Goal: Task Accomplishment & Management: Complete application form

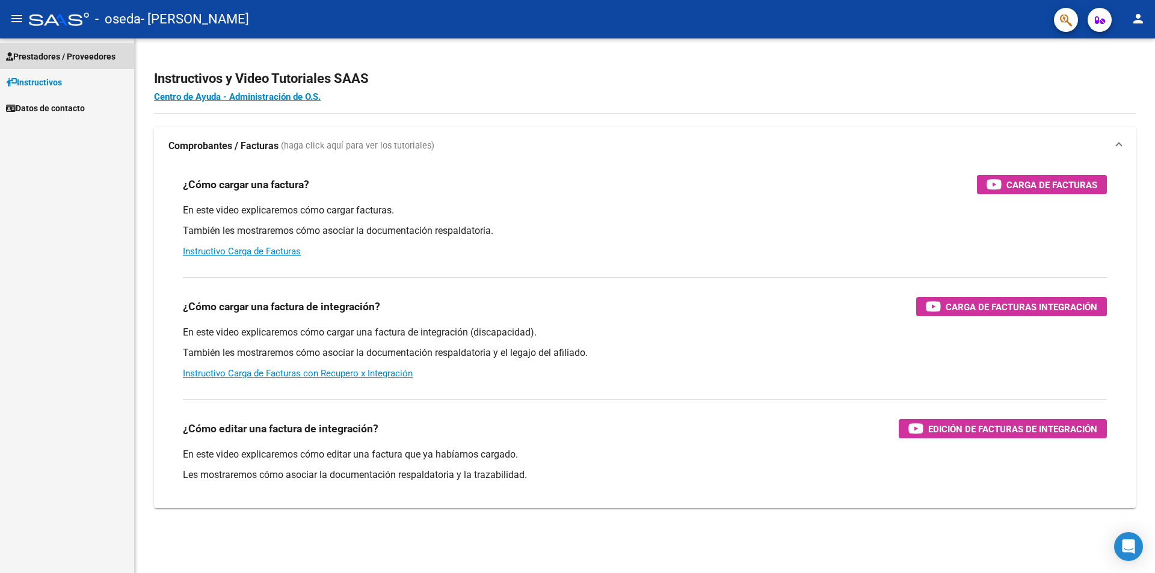
click at [68, 60] on span "Prestadores / Proveedores" at bounding box center [60, 56] width 109 height 13
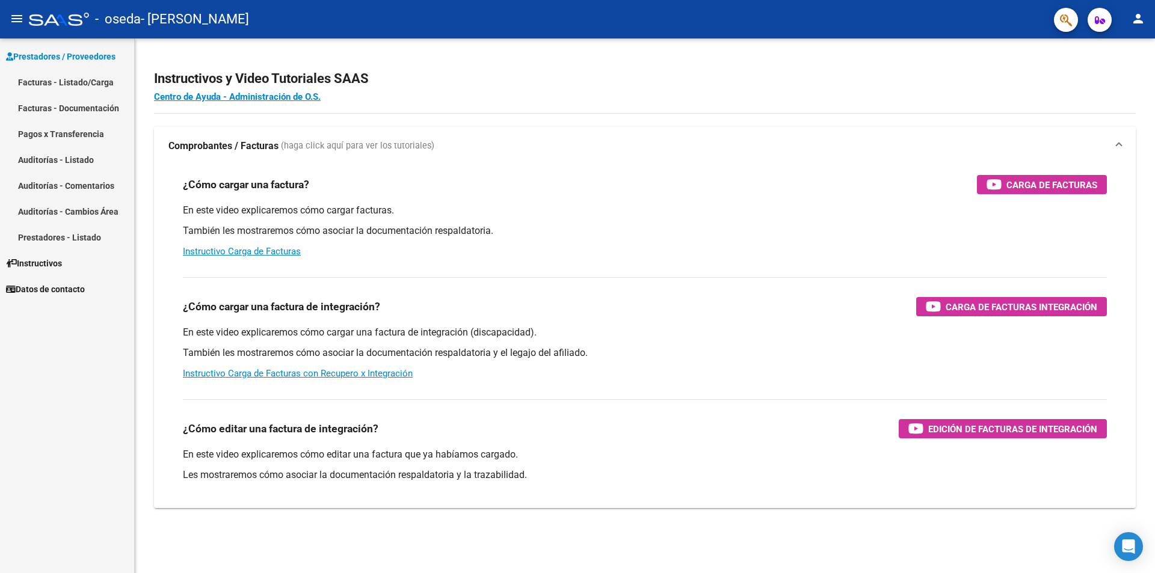
click at [75, 78] on link "Facturas - Listado/Carga" at bounding box center [67, 82] width 134 height 26
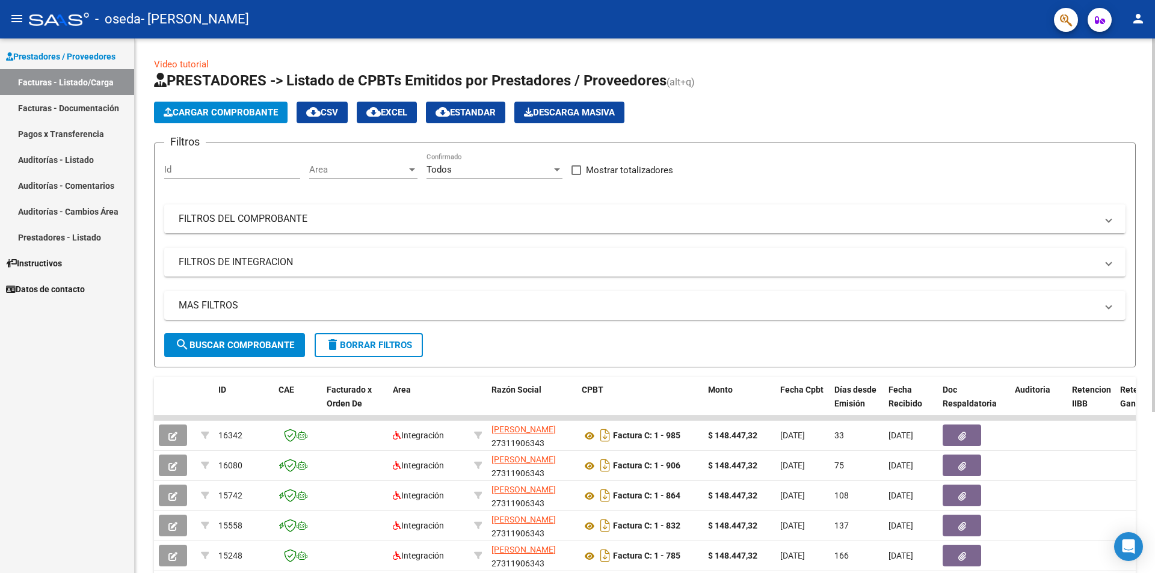
click at [252, 115] on span "Cargar Comprobante" at bounding box center [221, 112] width 114 height 11
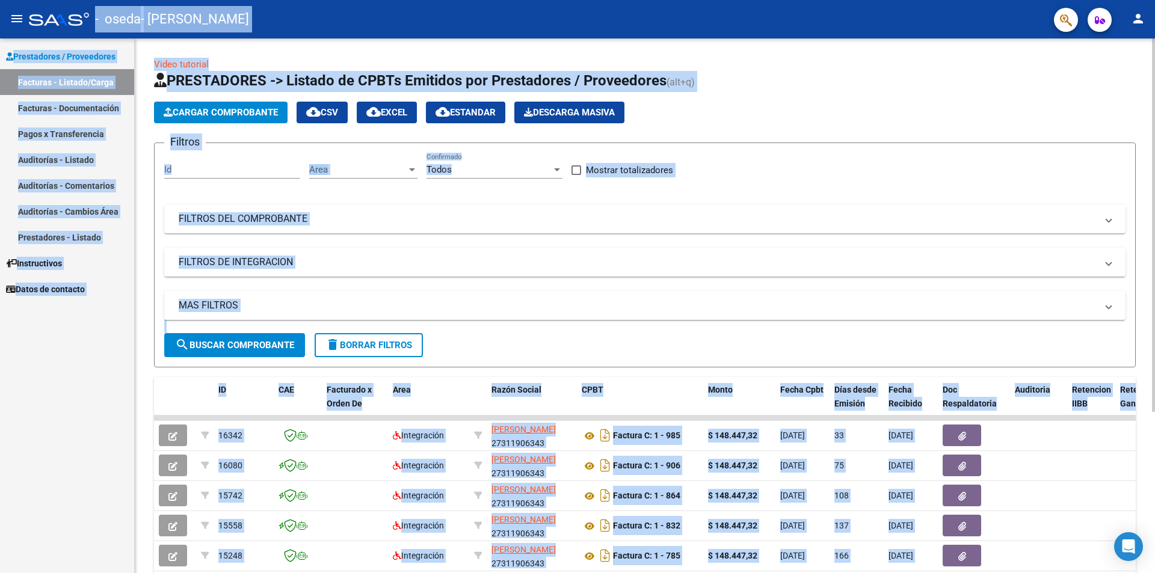
click at [252, 110] on span "Cargar Comprobante" at bounding box center [221, 112] width 114 height 11
click at [253, 112] on span "Cargar Comprobante" at bounding box center [221, 112] width 114 height 11
click at [111, 105] on link "Facturas - Documentación" at bounding box center [67, 108] width 134 height 26
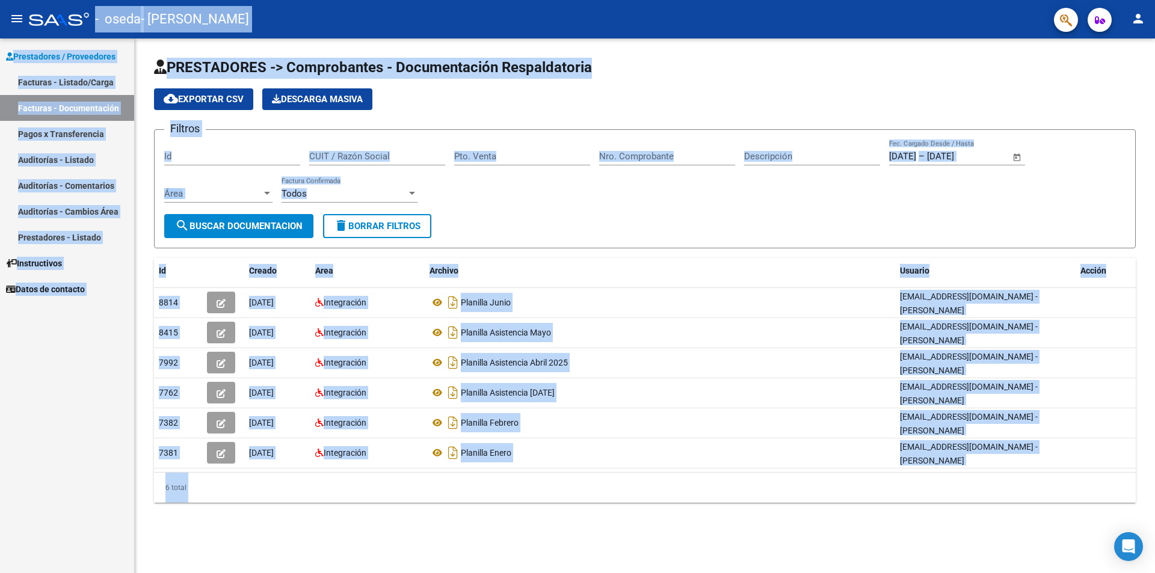
click at [218, 104] on span "cloud_download Exportar CSV" at bounding box center [204, 99] width 80 height 11
click at [51, 58] on span "Prestadores / Proveedores" at bounding box center [60, 56] width 109 height 13
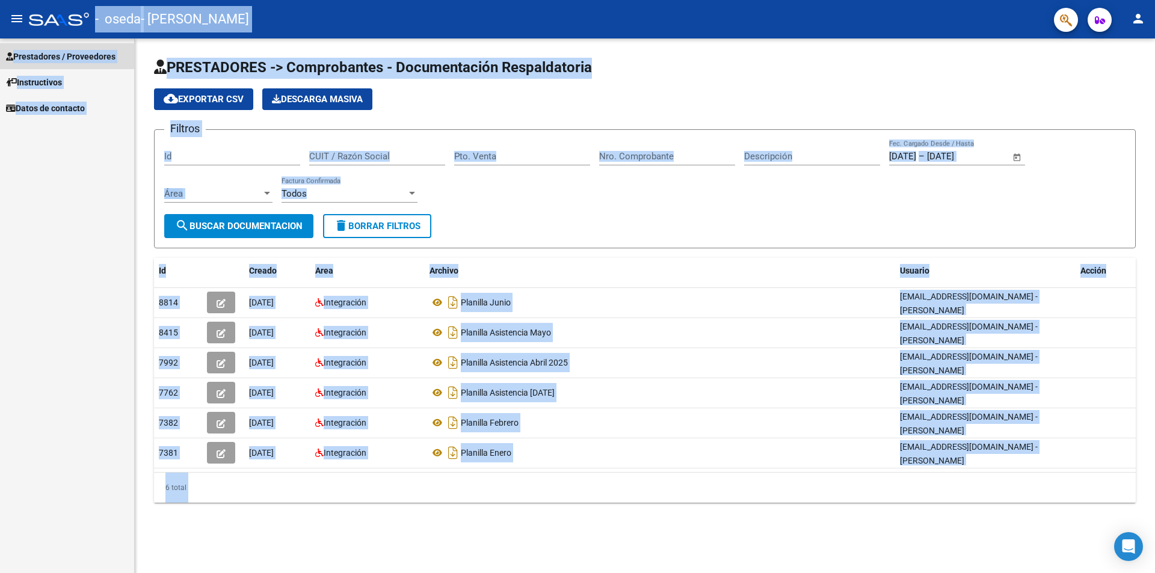
click at [51, 60] on span "Prestadores / Proveedores" at bounding box center [60, 56] width 109 height 13
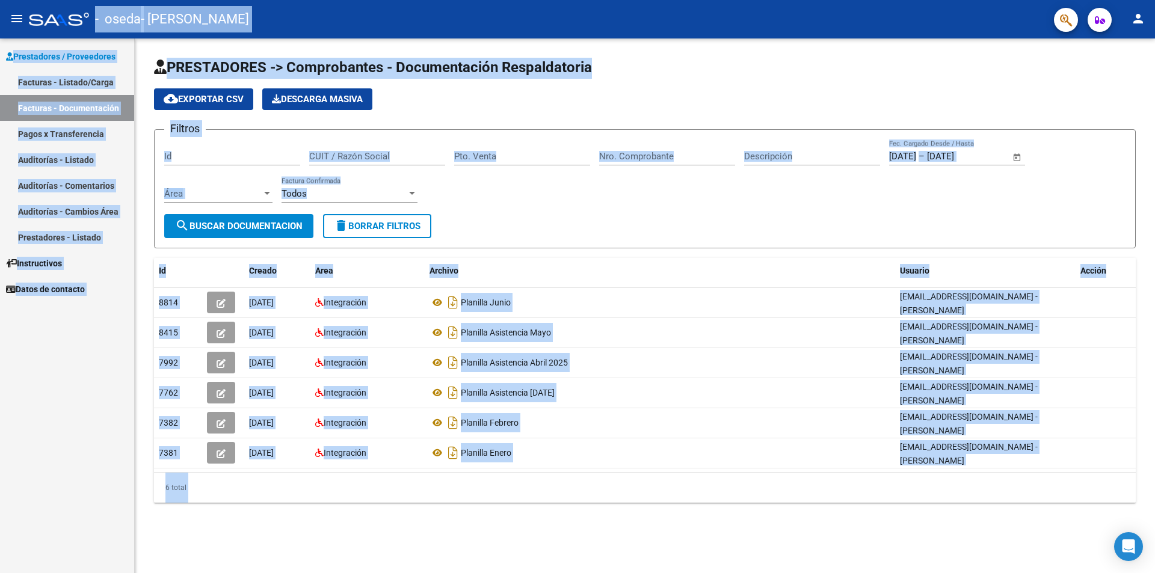
click at [49, 82] on link "Facturas - Listado/Carga" at bounding box center [67, 82] width 134 height 26
click at [50, 82] on link "Facturas - Listado/Carga" at bounding box center [67, 82] width 134 height 26
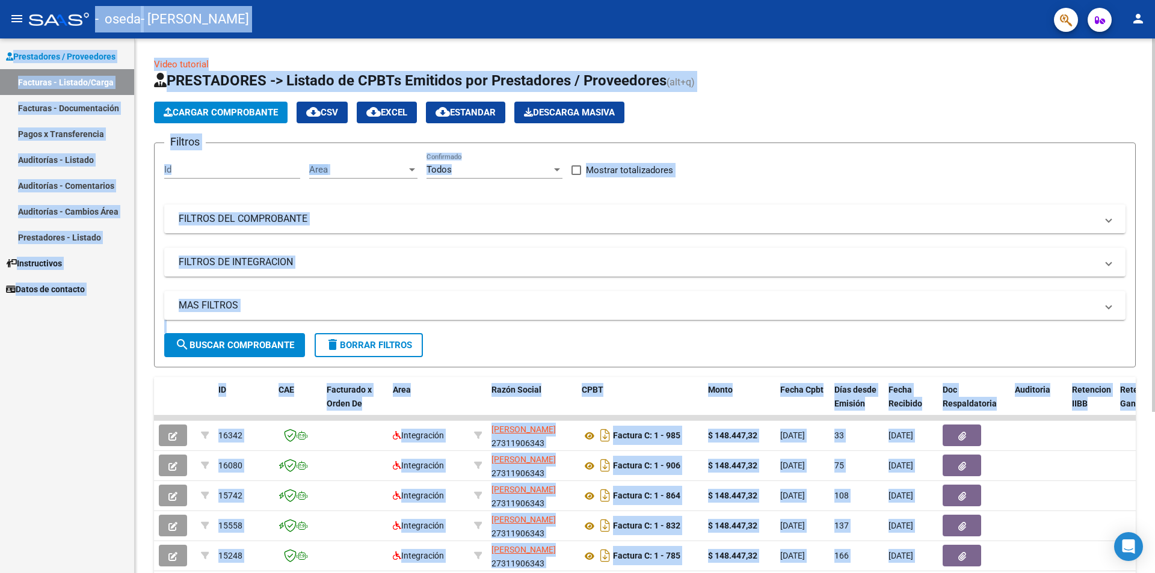
click at [239, 120] on button "Cargar Comprobante" at bounding box center [221, 113] width 134 height 22
click at [215, 165] on input "Id" at bounding box center [232, 169] width 136 height 11
click at [354, 176] on div "Area Area" at bounding box center [363, 166] width 108 height 26
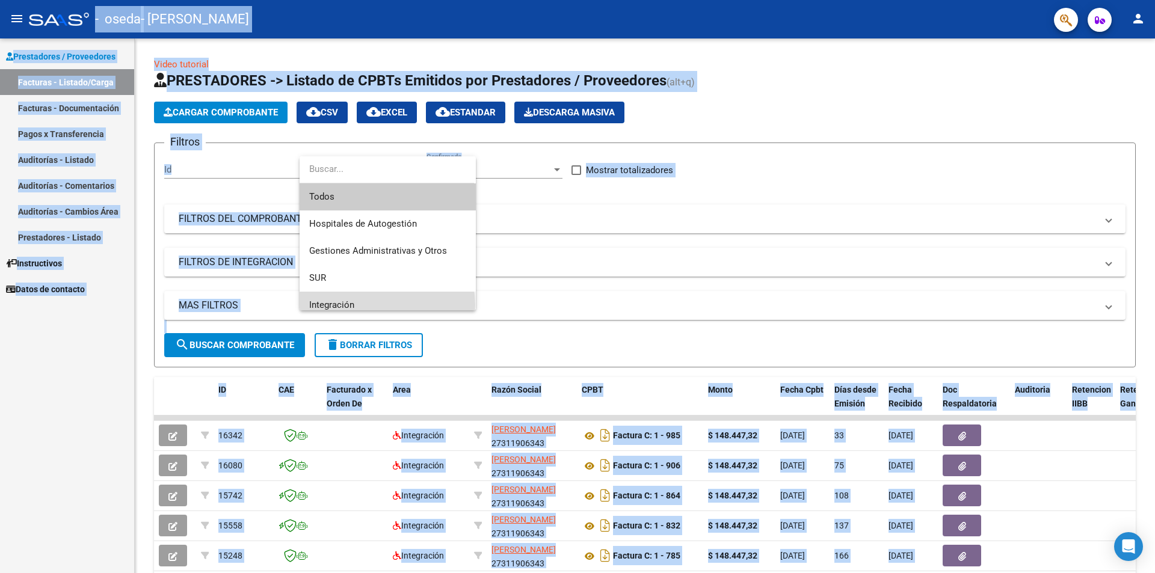
click at [374, 305] on span "Integración" at bounding box center [387, 305] width 157 height 27
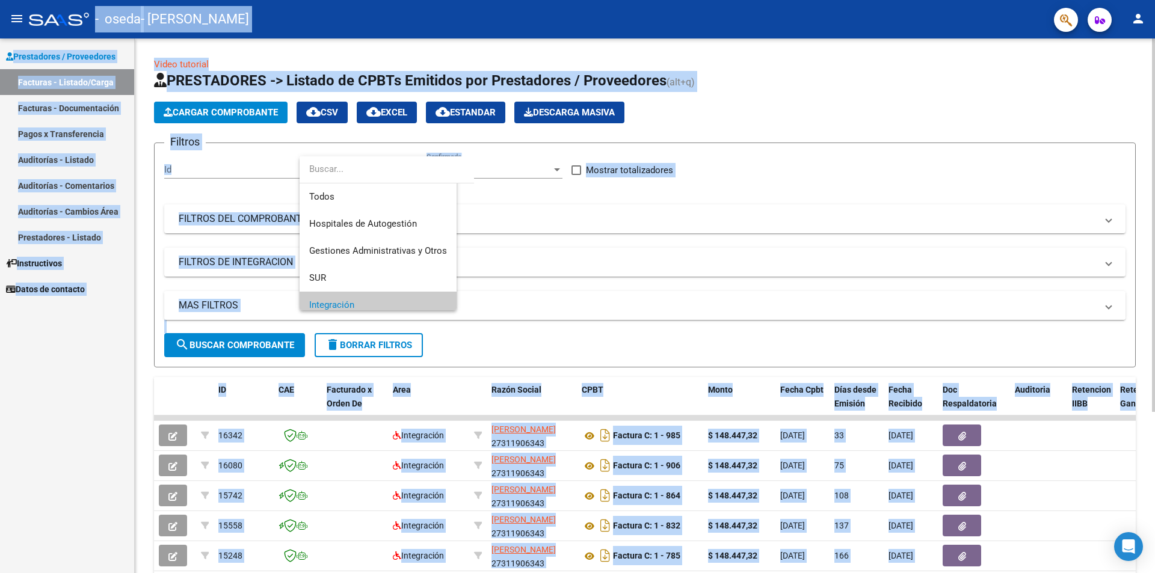
scroll to position [8, 0]
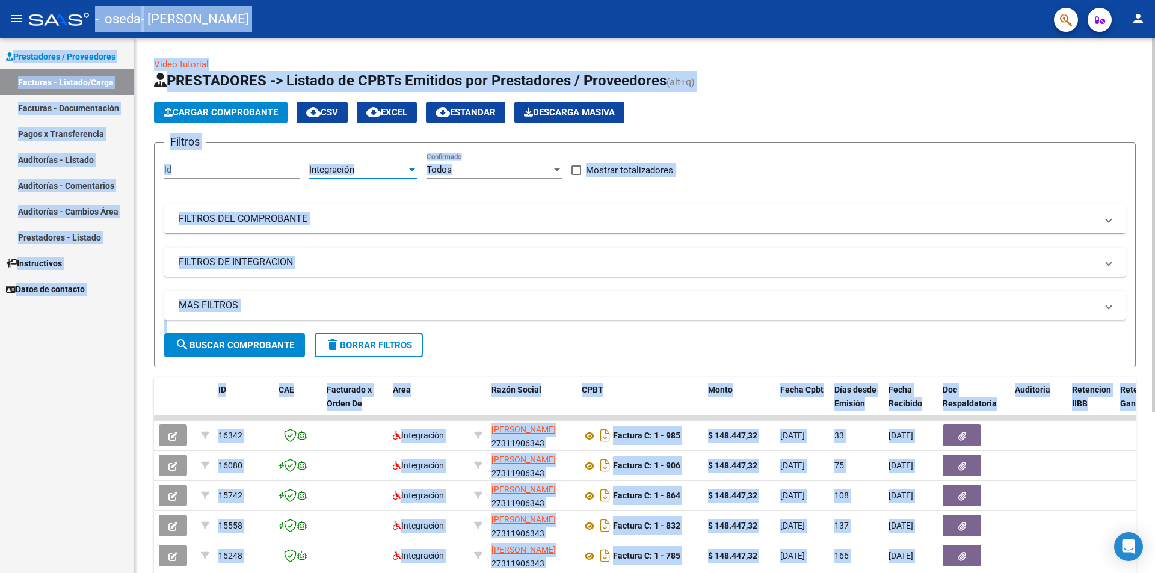
click at [293, 226] on mat-expansion-panel-header "FILTROS DEL COMPROBANTE" at bounding box center [644, 219] width 961 height 29
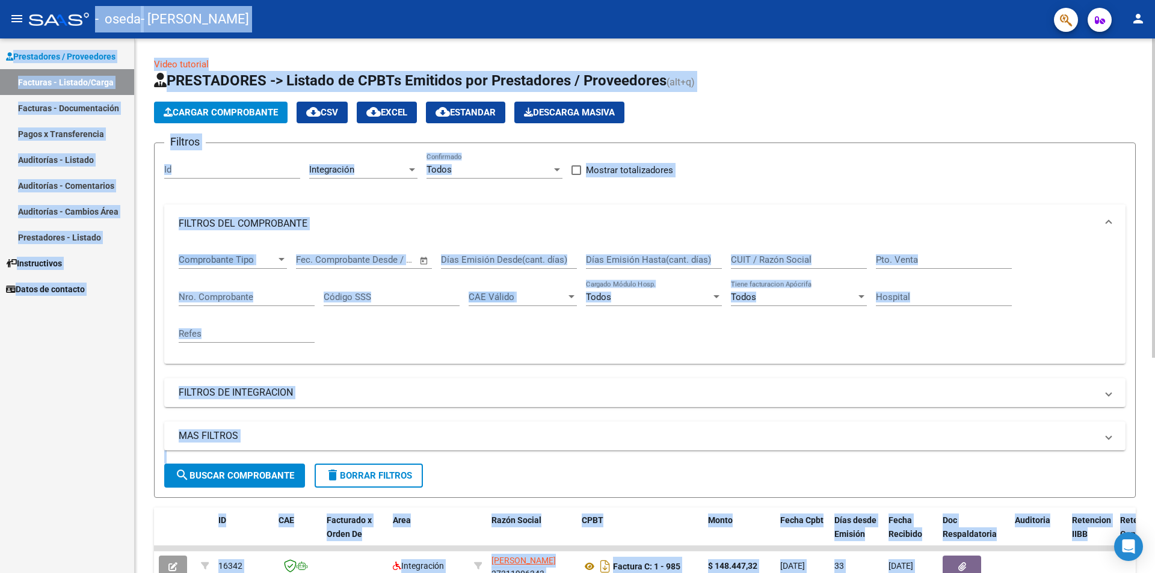
click at [293, 226] on mat-panel-title "FILTROS DEL COMPROBANTE" at bounding box center [638, 223] width 918 height 13
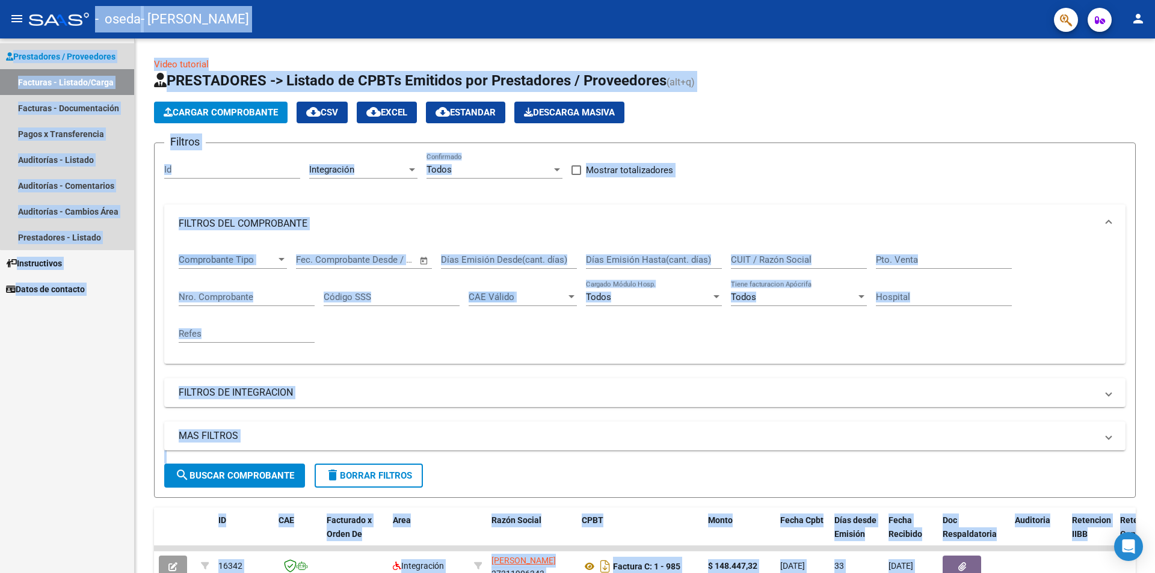
click at [85, 56] on span "Prestadores / Proveedores" at bounding box center [60, 56] width 109 height 13
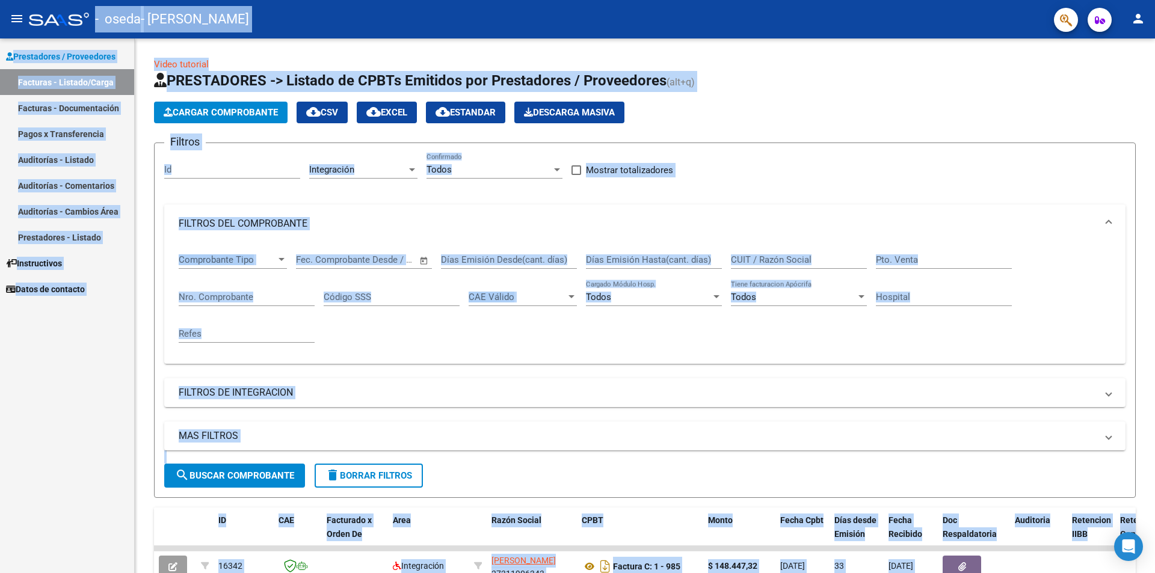
click at [30, 56] on span "Prestadores / Proveedores" at bounding box center [60, 56] width 109 height 13
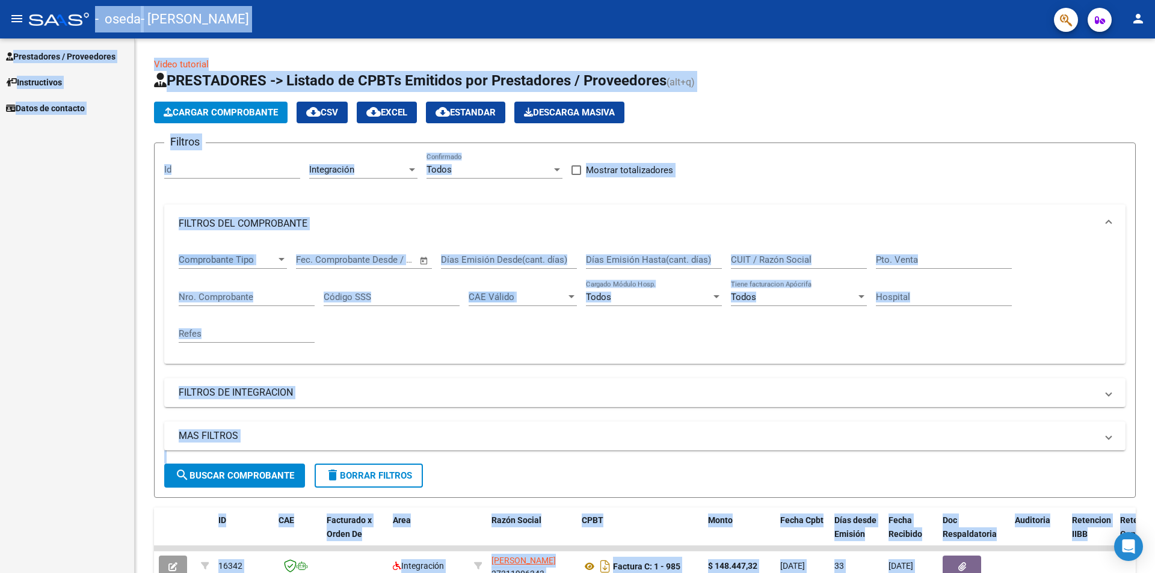
click at [189, 111] on span "Cargar Comprobante" at bounding box center [221, 112] width 114 height 11
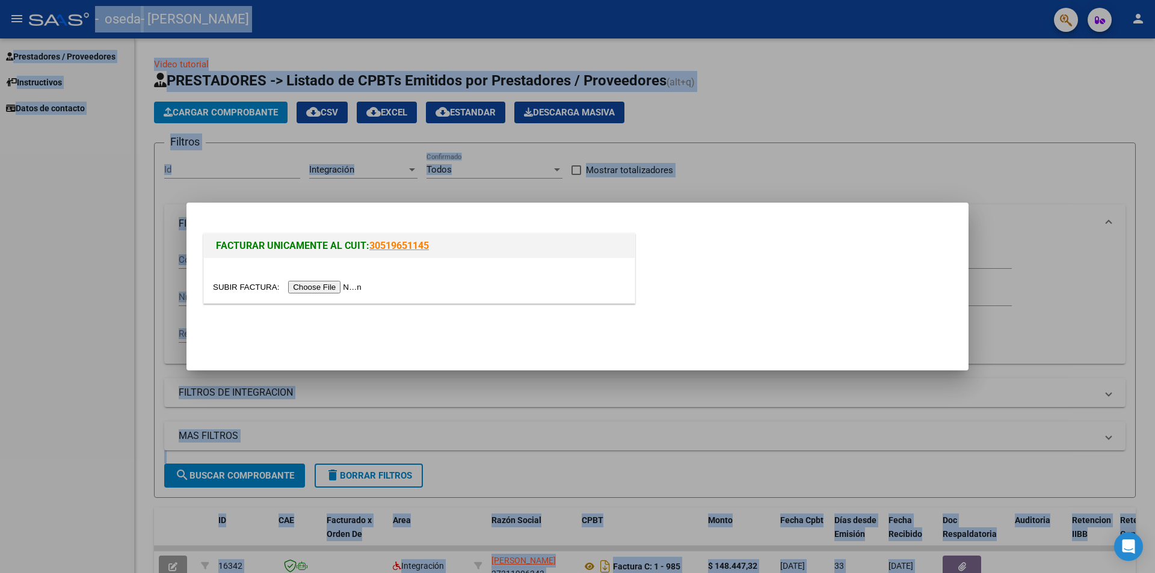
click at [332, 289] on input "file" at bounding box center [289, 287] width 152 height 13
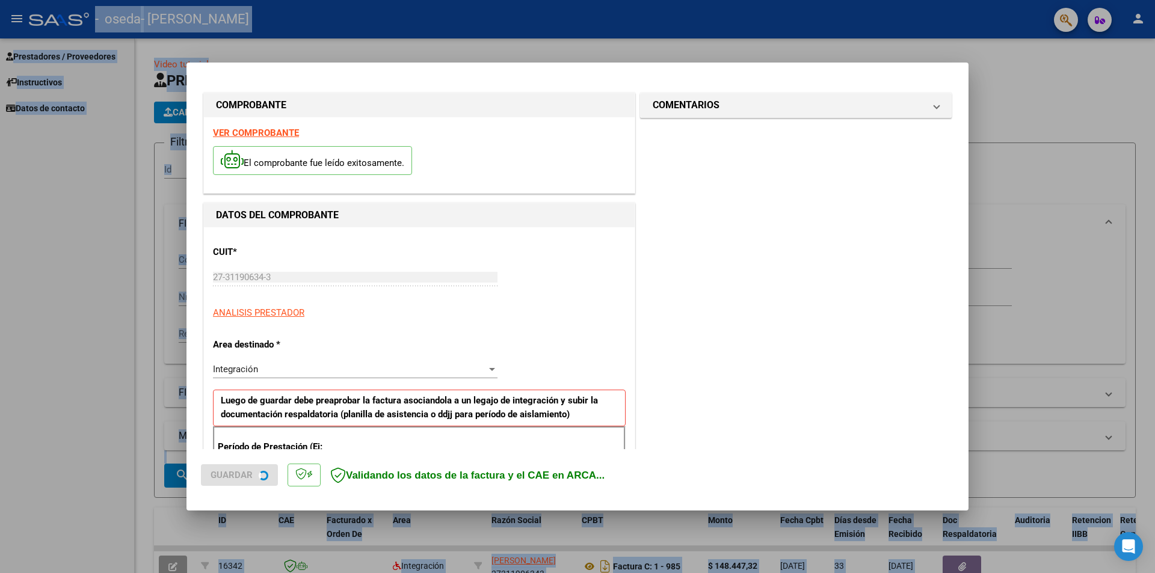
scroll to position [200, 0]
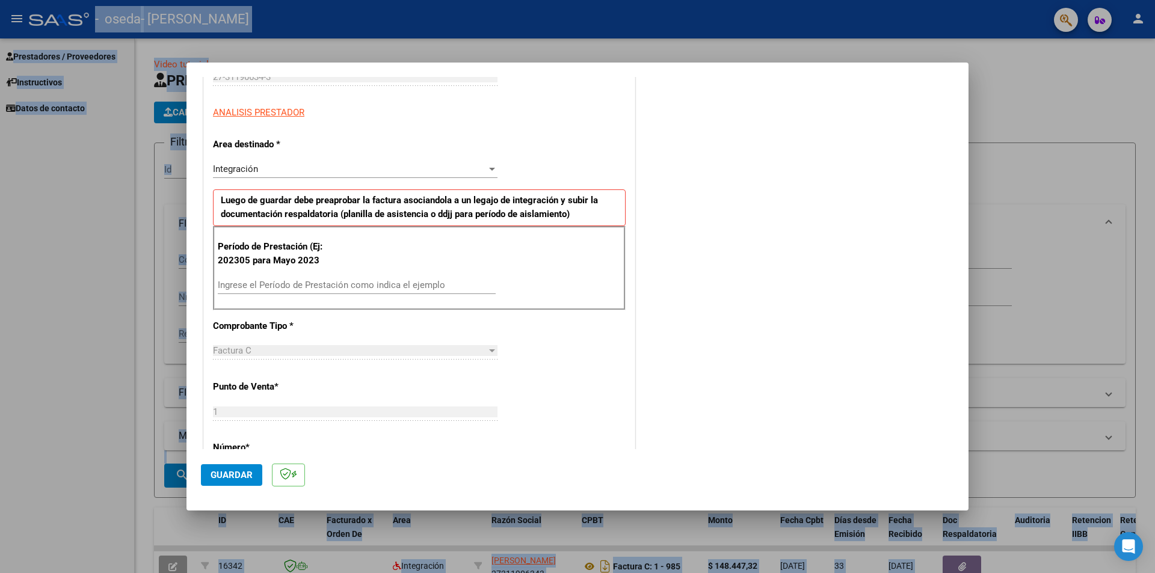
click at [319, 284] on input "Ingrese el Período de Prestación como indica el ejemplo" at bounding box center [357, 285] width 278 height 11
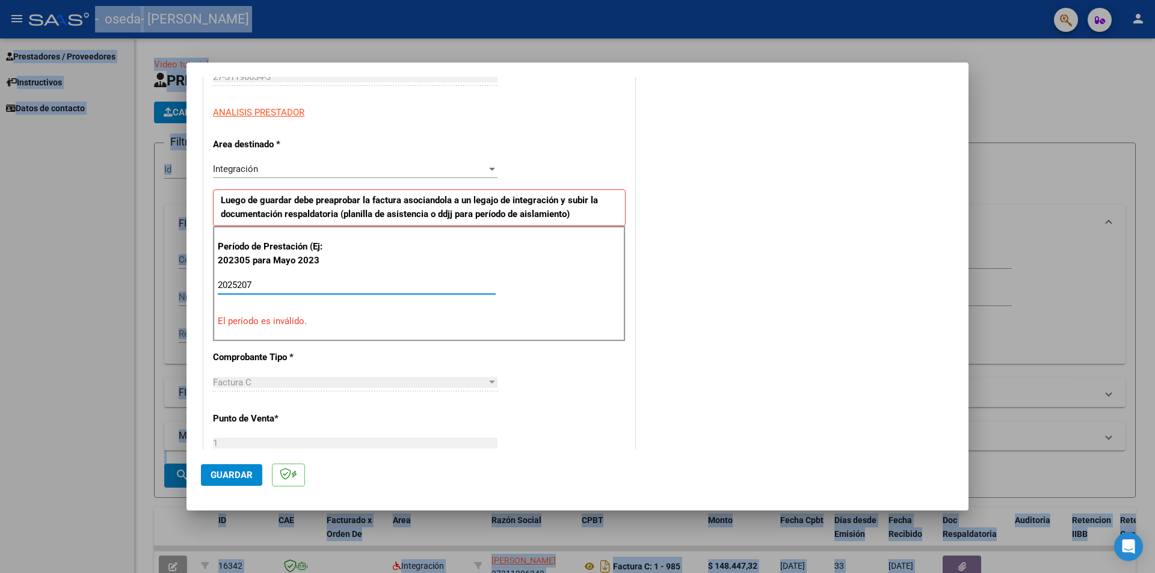
click at [243, 285] on input "2025207" at bounding box center [357, 285] width 278 height 11
click at [247, 284] on input "2025207" at bounding box center [357, 285] width 278 height 11
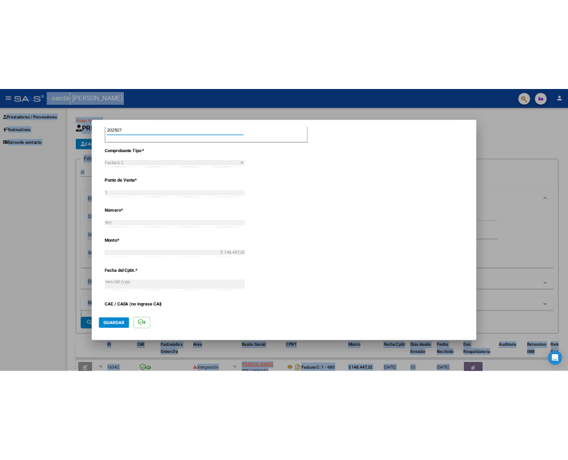
scroll to position [602, 0]
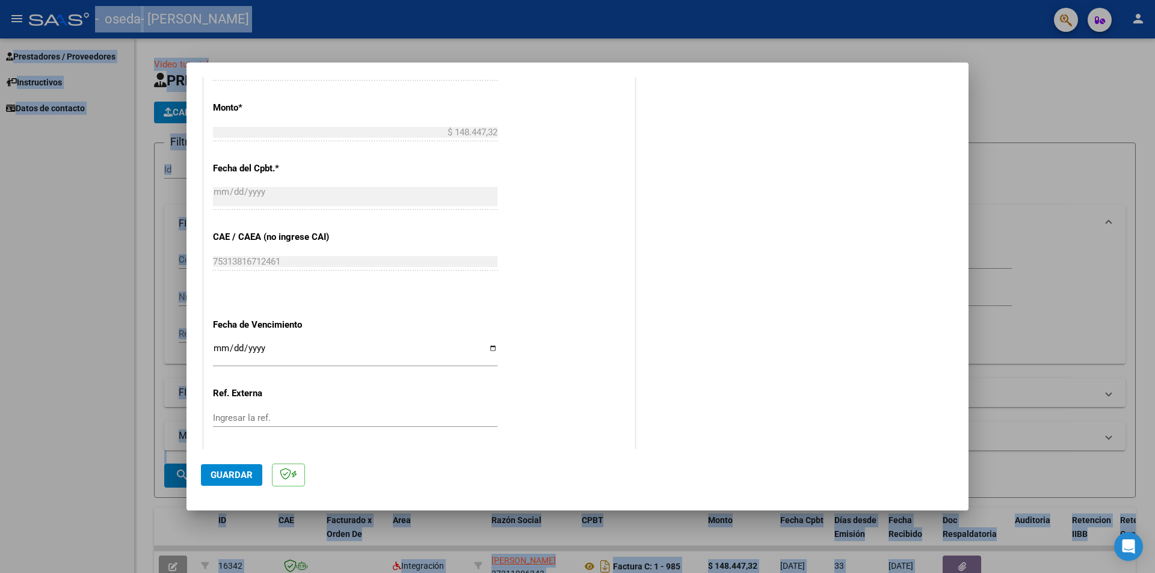
type input "202507"
click at [489, 349] on input "Ingresar la fecha" at bounding box center [355, 352] width 285 height 19
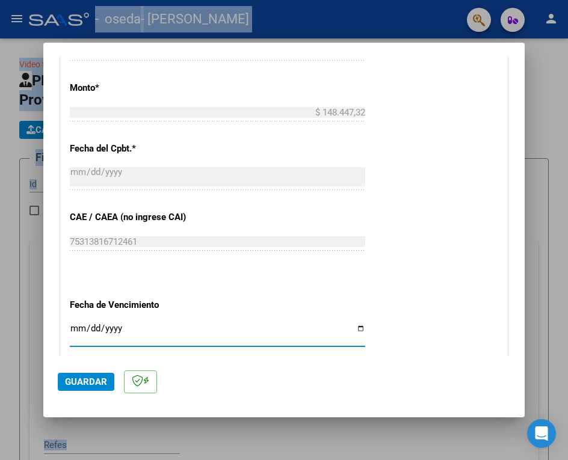
click at [357, 327] on input "Ingresar la fecha" at bounding box center [217, 333] width 295 height 19
type input "[DATE]"
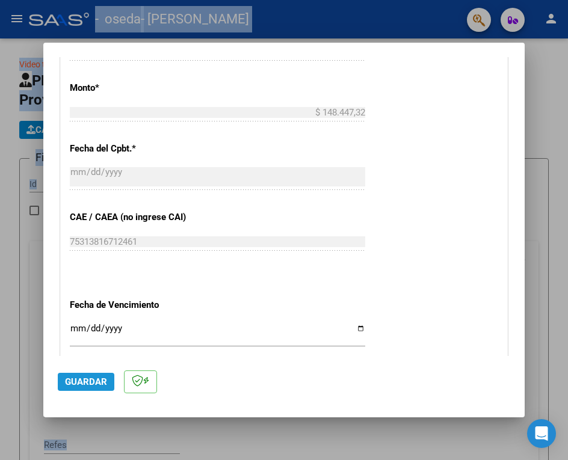
click at [96, 388] on button "Guardar" at bounding box center [86, 382] width 57 height 18
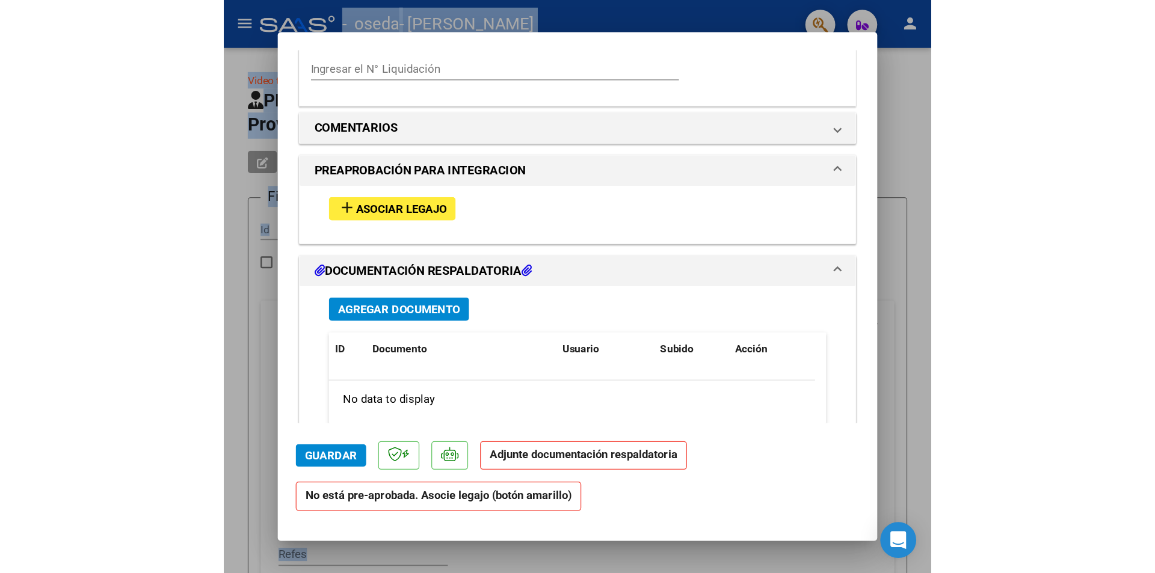
scroll to position [1003, 0]
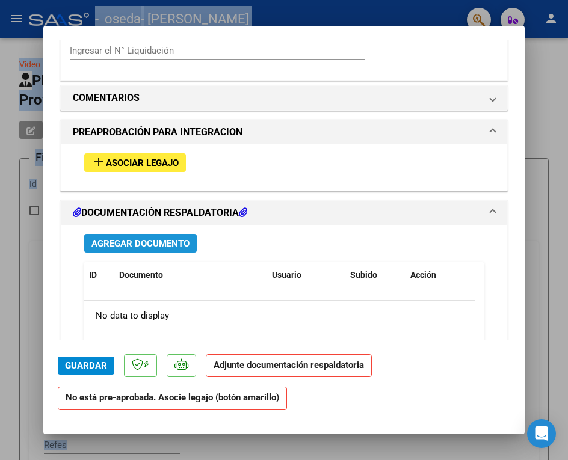
click at [154, 244] on span "Agregar Documento" at bounding box center [140, 243] width 98 height 11
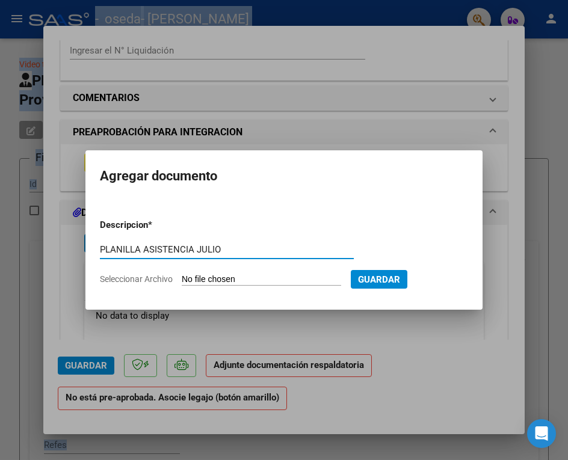
type input "PLANILLA ASISTENCIA JULIO"
click at [274, 278] on input "Seleccionar Archivo" at bounding box center [261, 279] width 159 height 11
type input "C:\fakepath\7.2025 PLANILLA [PERSON_NAME] .pdf"
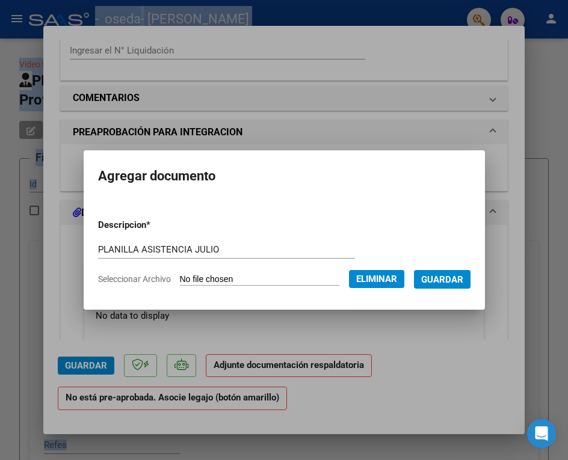
click at [445, 273] on button "Guardar" at bounding box center [442, 279] width 57 height 19
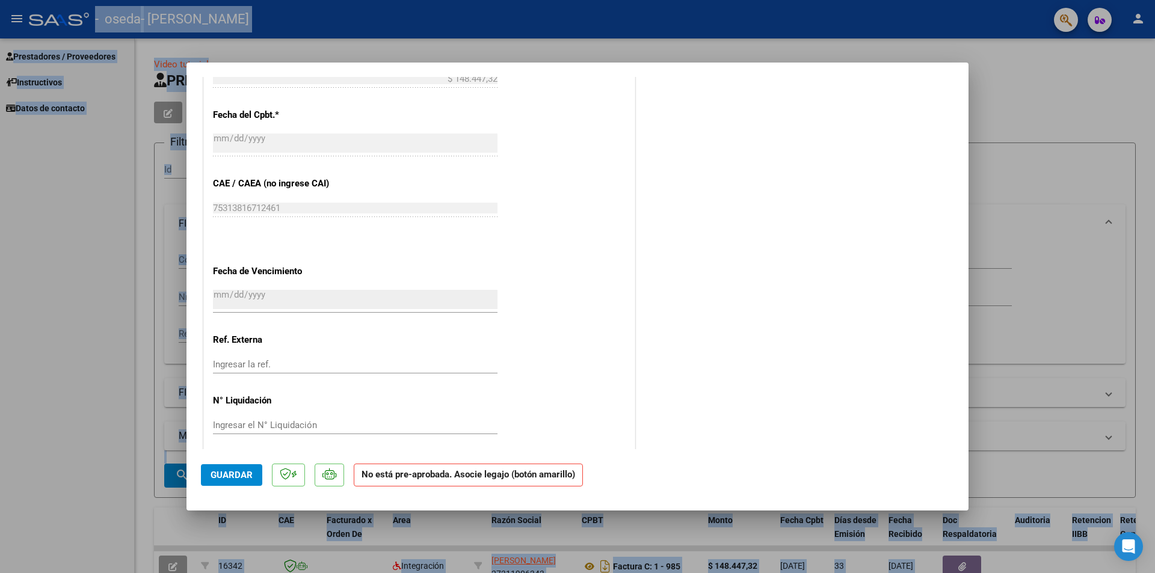
scroll to position [672, 0]
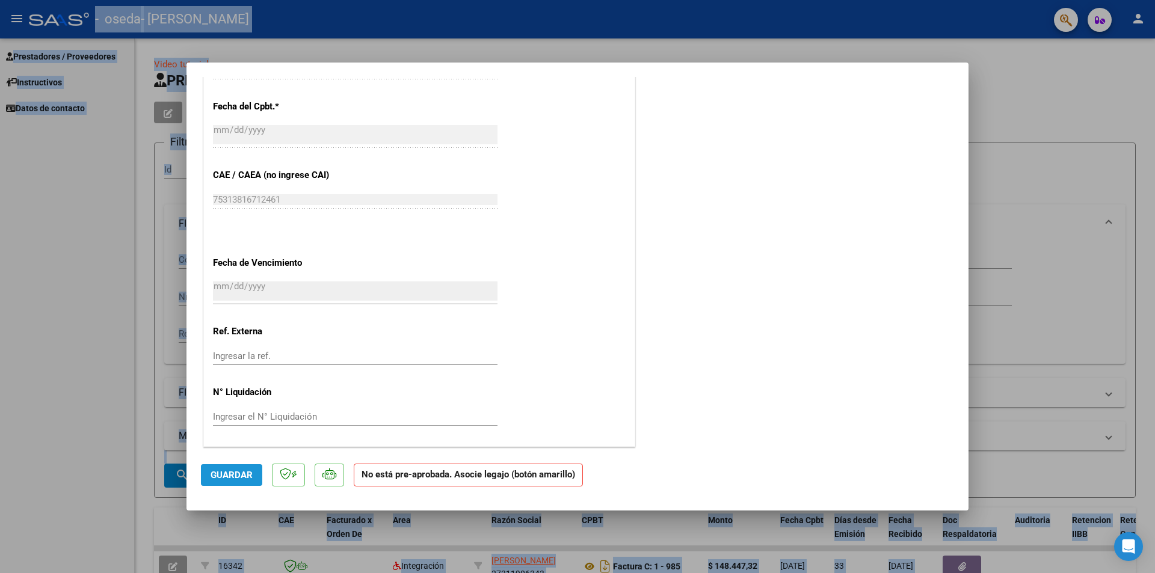
click at [233, 481] on span "Guardar" at bounding box center [232, 475] width 42 height 11
click at [115, 184] on div at bounding box center [577, 286] width 1155 height 573
click at [116, 184] on div "Prestadores / Proveedores Facturas - Listado/Carga Facturas - Documentación Pag…" at bounding box center [67, 305] width 134 height 535
type input "$ 0,00"
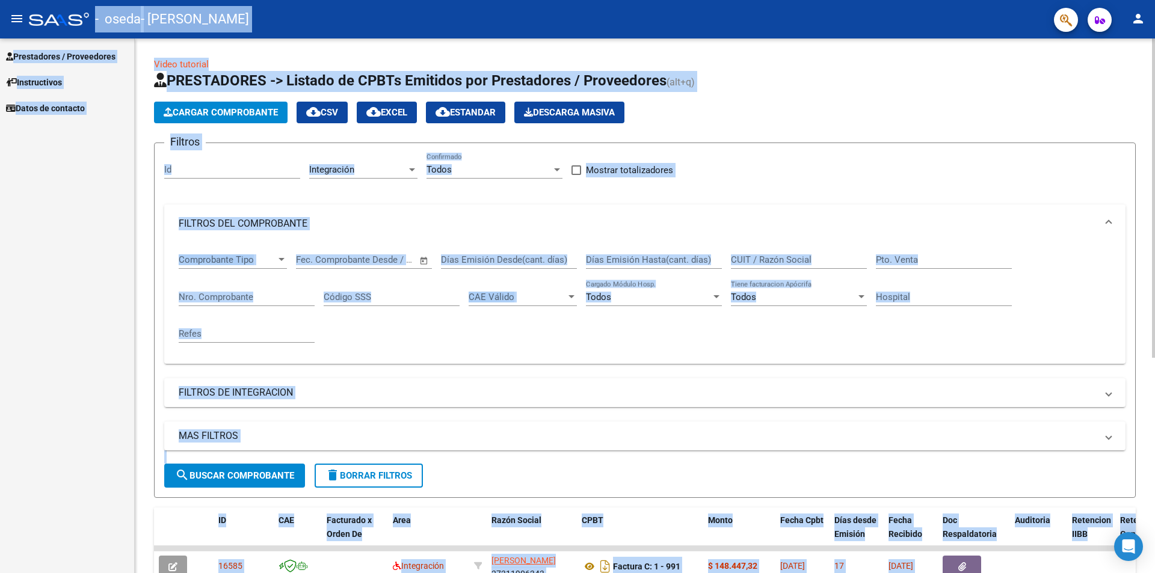
scroll to position [361, 0]
